Goal: Information Seeking & Learning: Learn about a topic

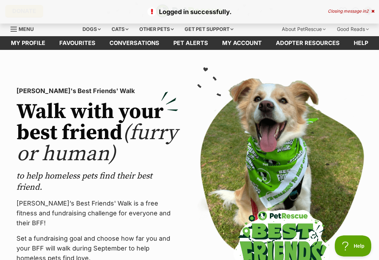
click at [81, 40] on link "Favourites" at bounding box center [77, 43] width 50 height 14
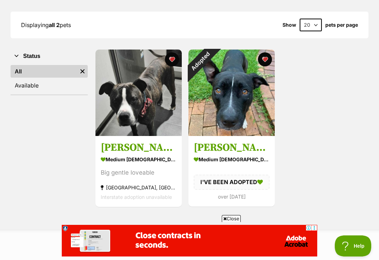
click at [145, 144] on h3 "[PERSON_NAME]" at bounding box center [139, 147] width 76 height 13
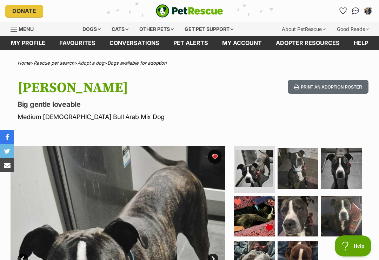
click at [303, 170] on img at bounding box center [298, 168] width 41 height 41
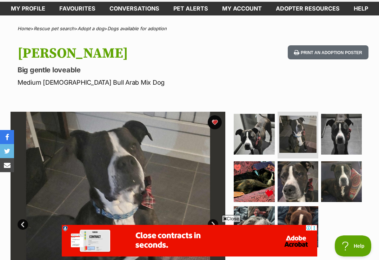
scroll to position [117, 0]
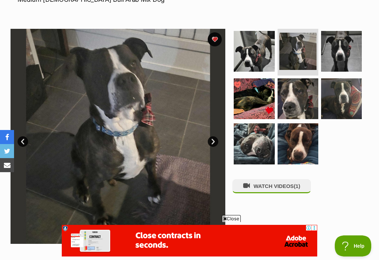
click at [214, 138] on link "Next" at bounding box center [213, 141] width 11 height 11
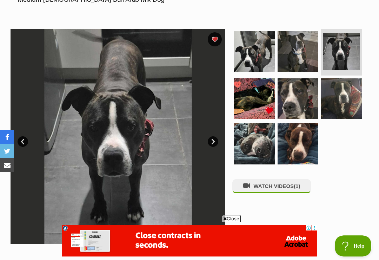
click at [217, 142] on link "Next" at bounding box center [213, 141] width 11 height 11
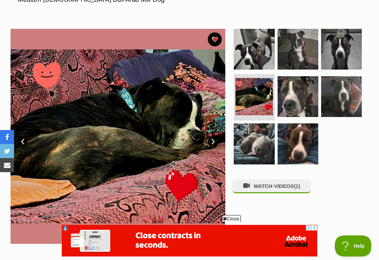
click at [216, 141] on link "Next" at bounding box center [213, 141] width 11 height 11
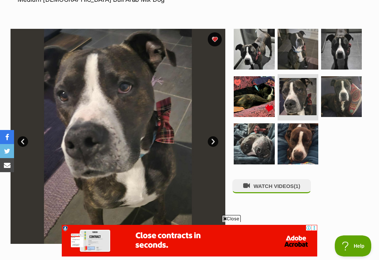
click at [217, 141] on link "Next" at bounding box center [213, 141] width 11 height 11
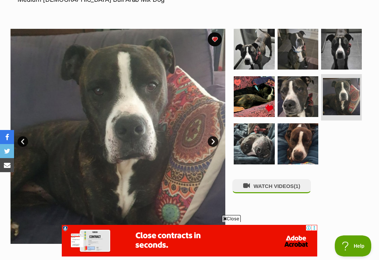
click at [215, 140] on link "Next" at bounding box center [213, 141] width 11 height 11
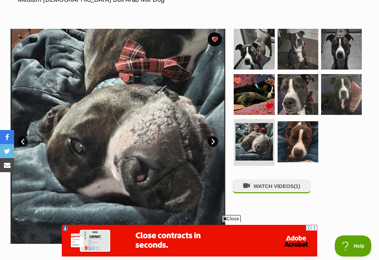
click at [216, 142] on link "Next" at bounding box center [213, 141] width 11 height 11
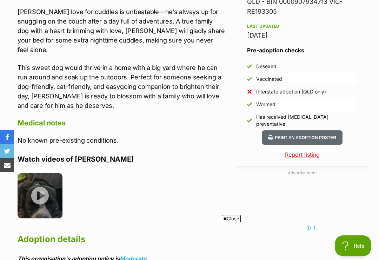
scroll to position [623, 0]
click at [41, 173] on img at bounding box center [40, 195] width 45 height 45
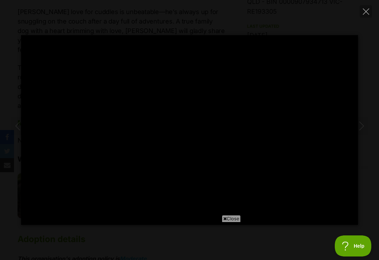
scroll to position [0, 0]
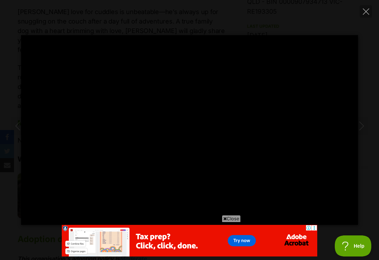
type input "100"
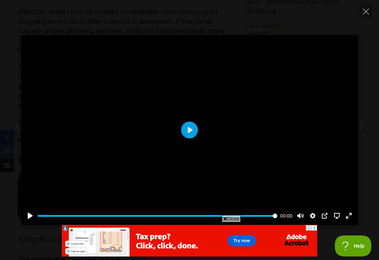
click at [368, 13] on icon "Close" at bounding box center [366, 11] width 6 height 6
